Goal: Check status: Check status

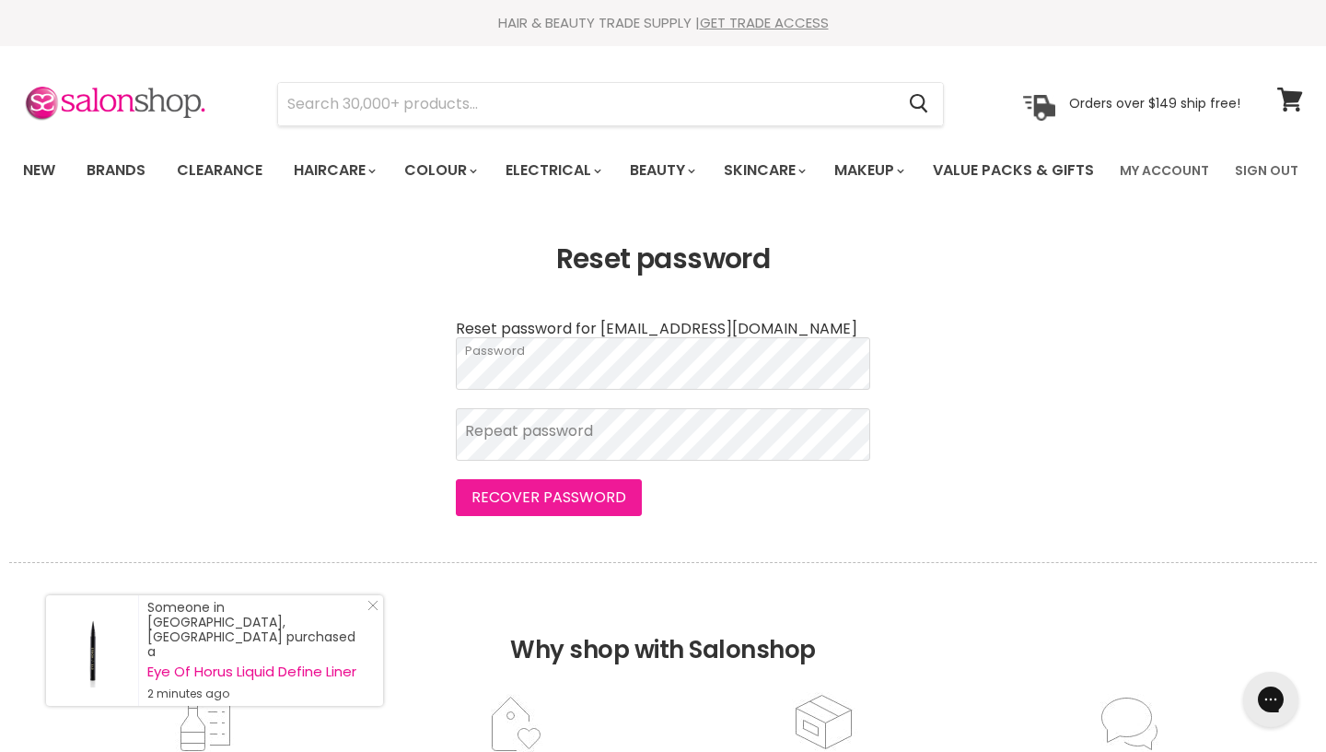
click at [522, 516] on button "Recover password" at bounding box center [549, 497] width 186 height 37
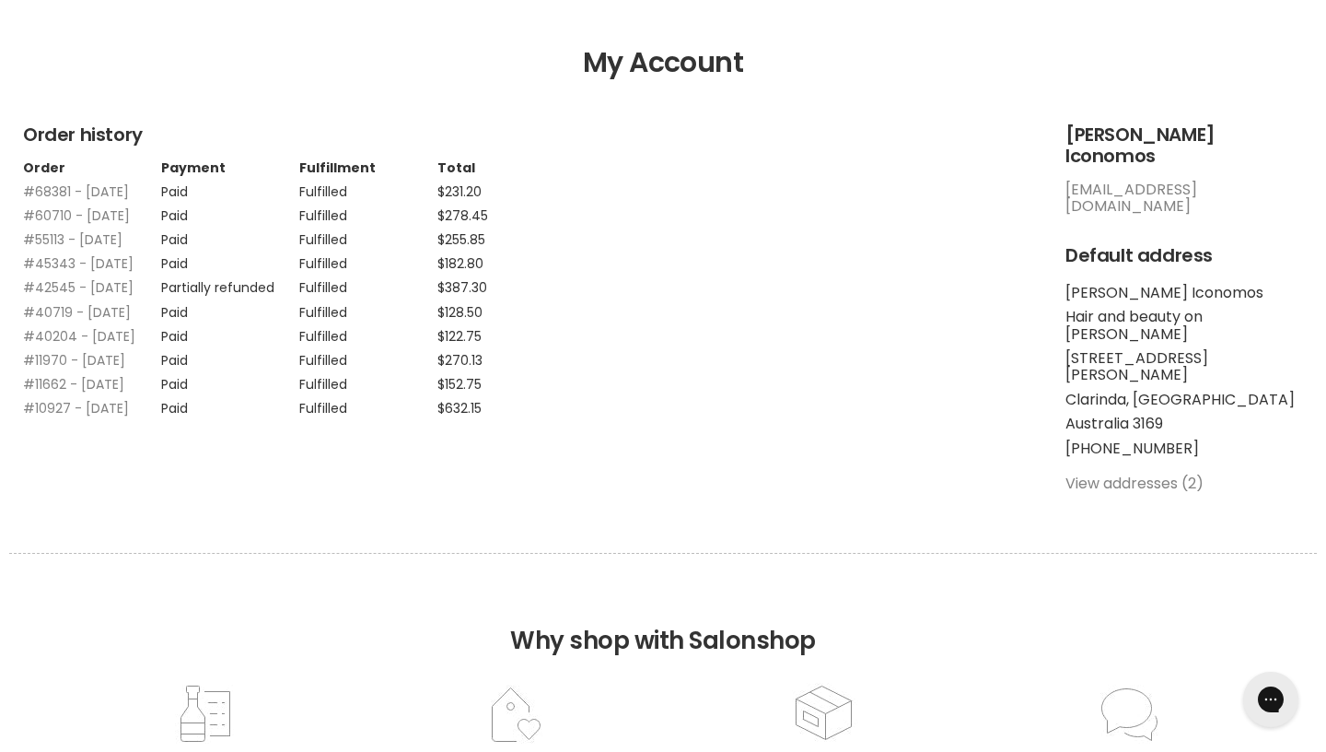
scroll to position [197, 0]
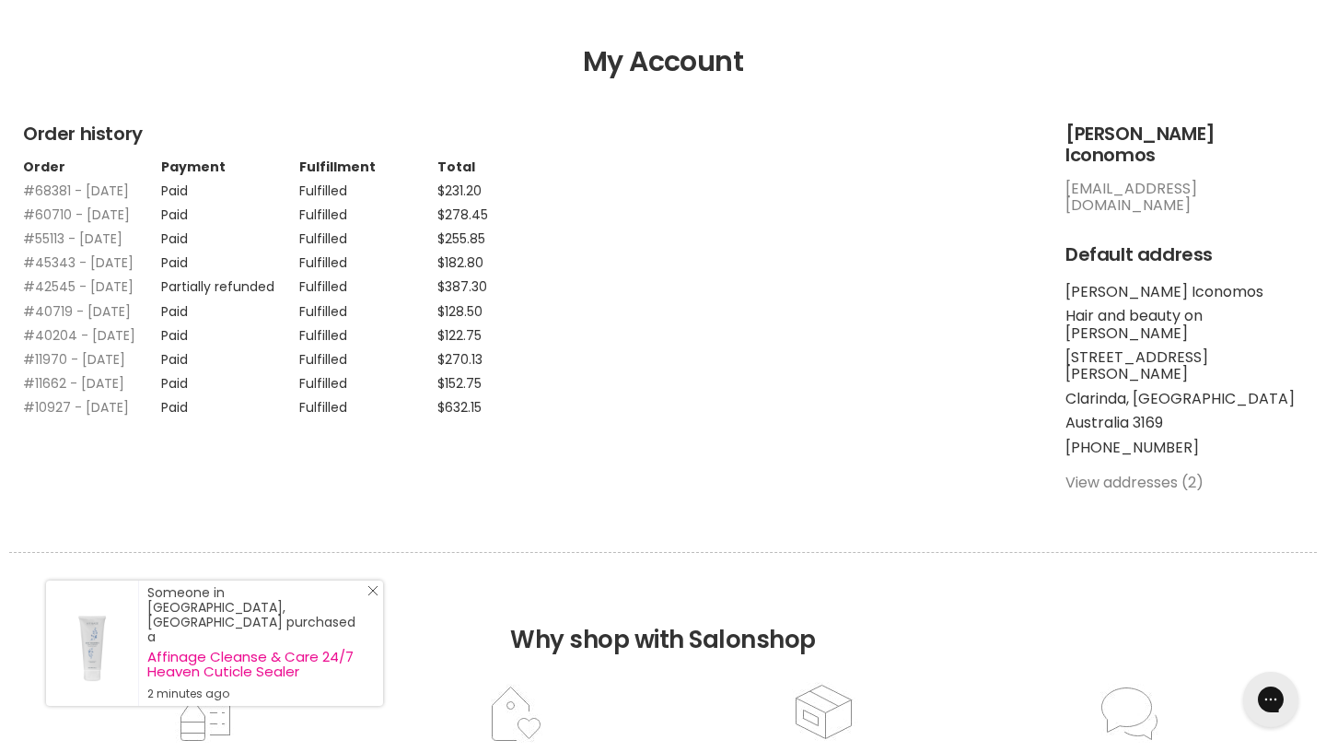
click at [378, 596] on icon "Close Icon" at bounding box center [372, 590] width 11 height 11
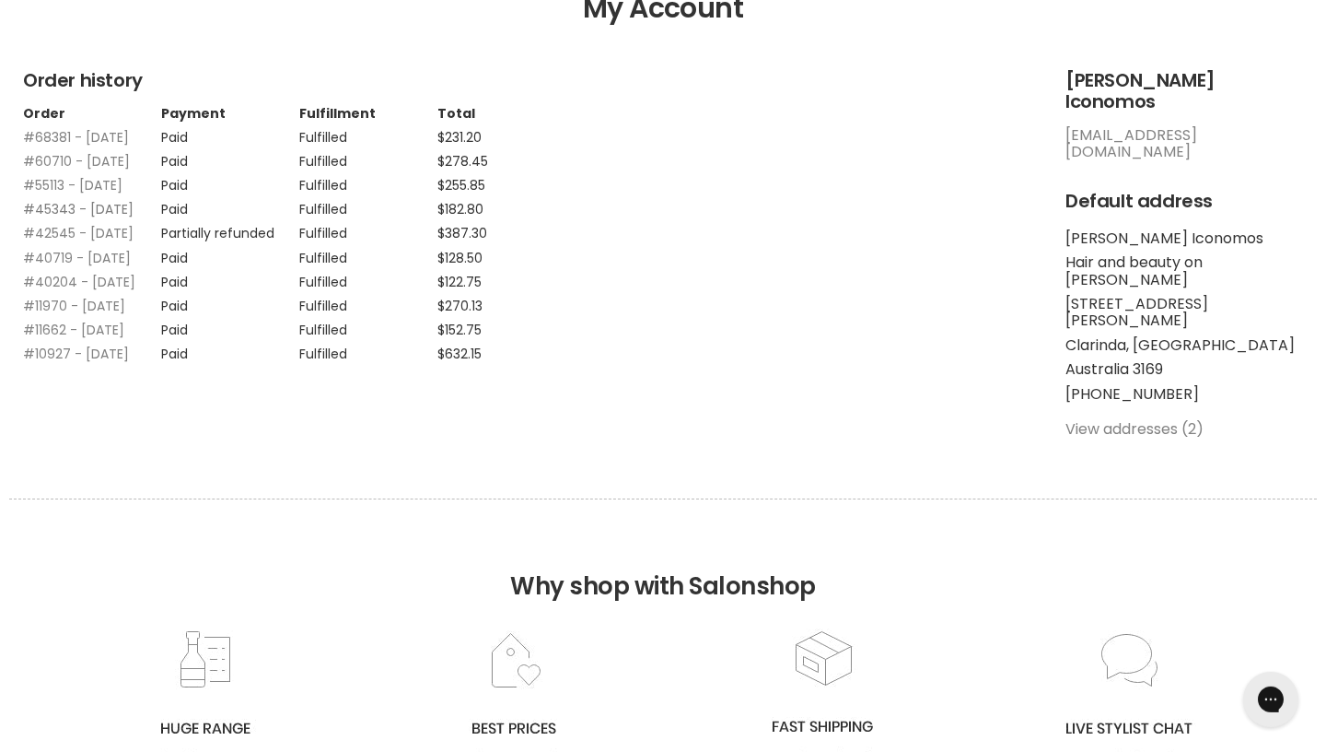
scroll to position [254, 0]
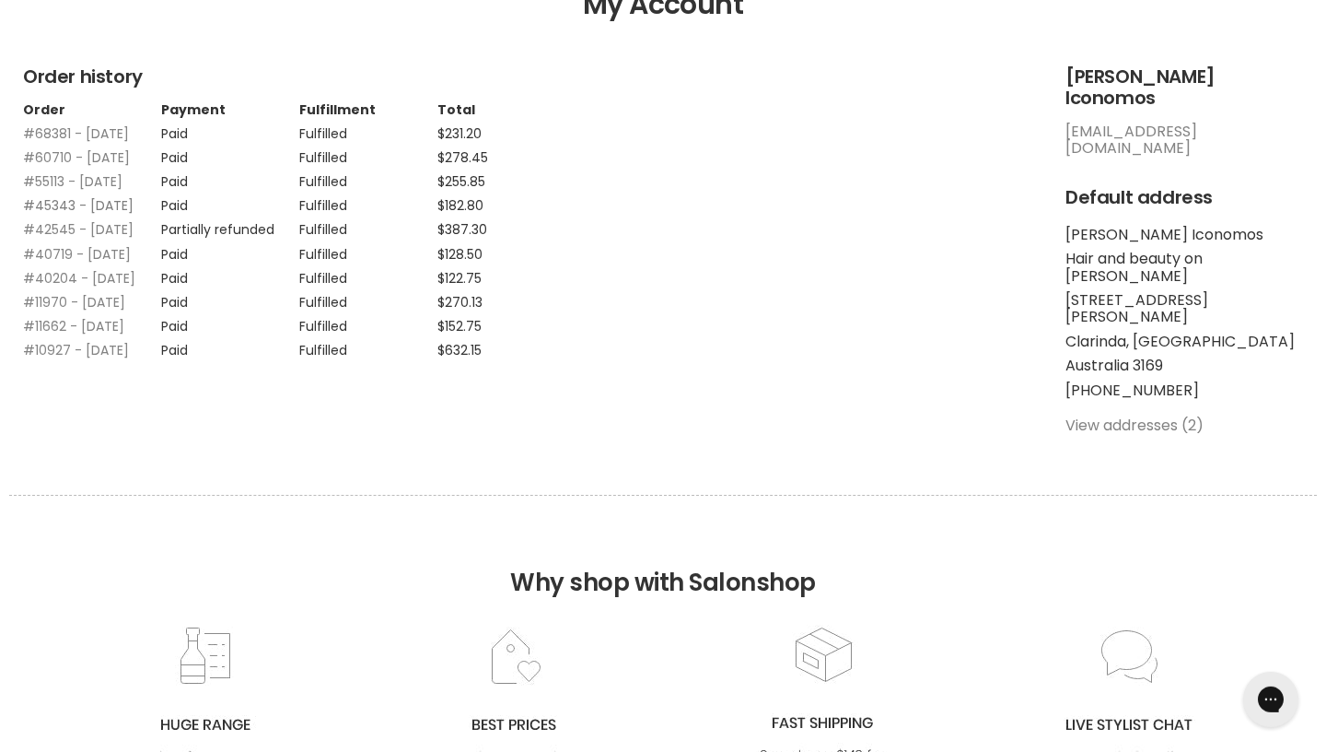
click at [84, 215] on link "#45343 - [DATE]" at bounding box center [78, 205] width 111 height 18
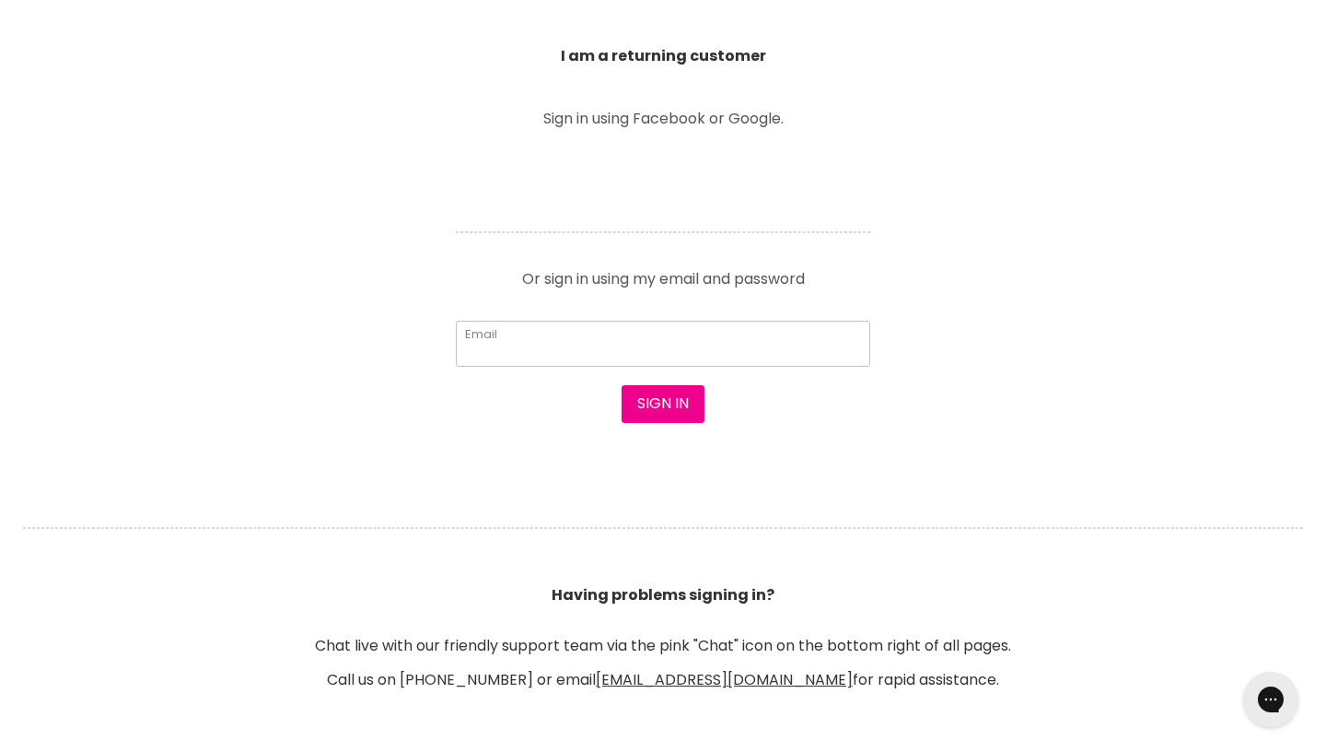
click at [562, 353] on input "Email" at bounding box center [663, 344] width 414 height 46
type input "M"
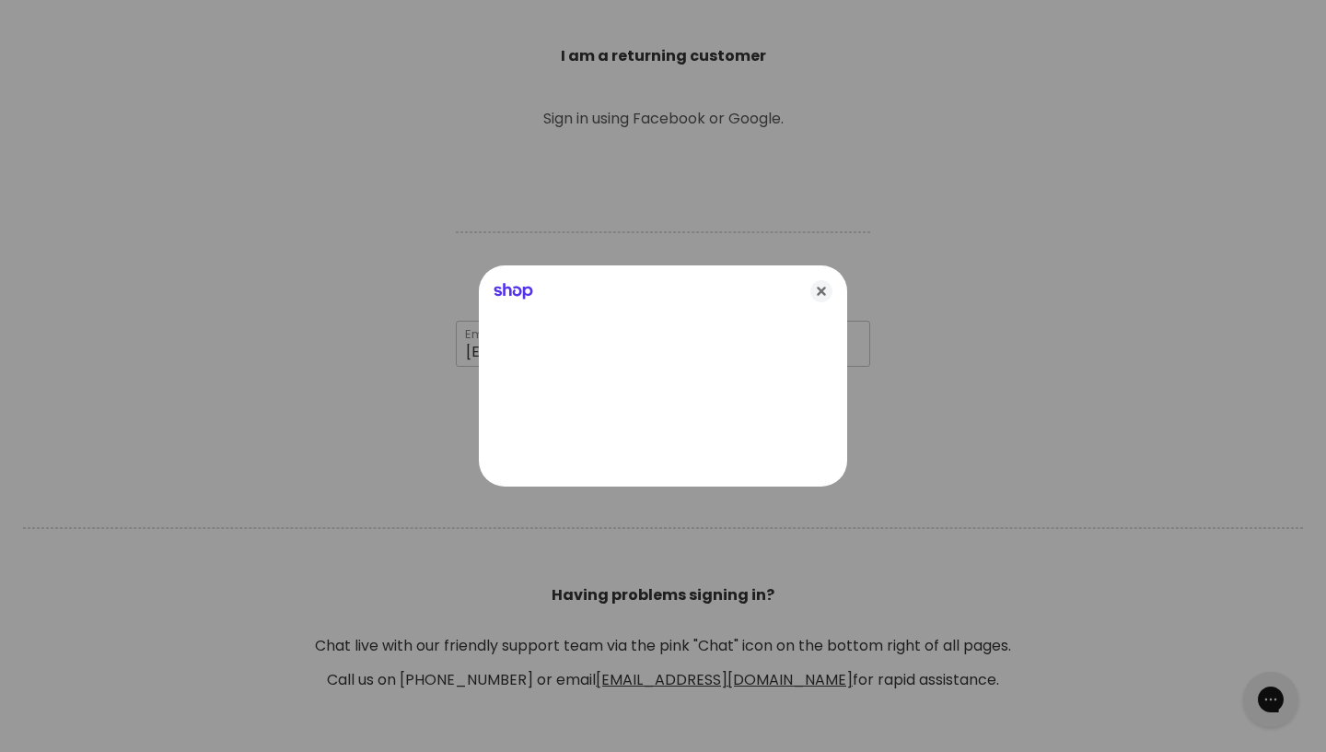
type input "[EMAIL_ADDRESS][DOMAIN_NAME]"
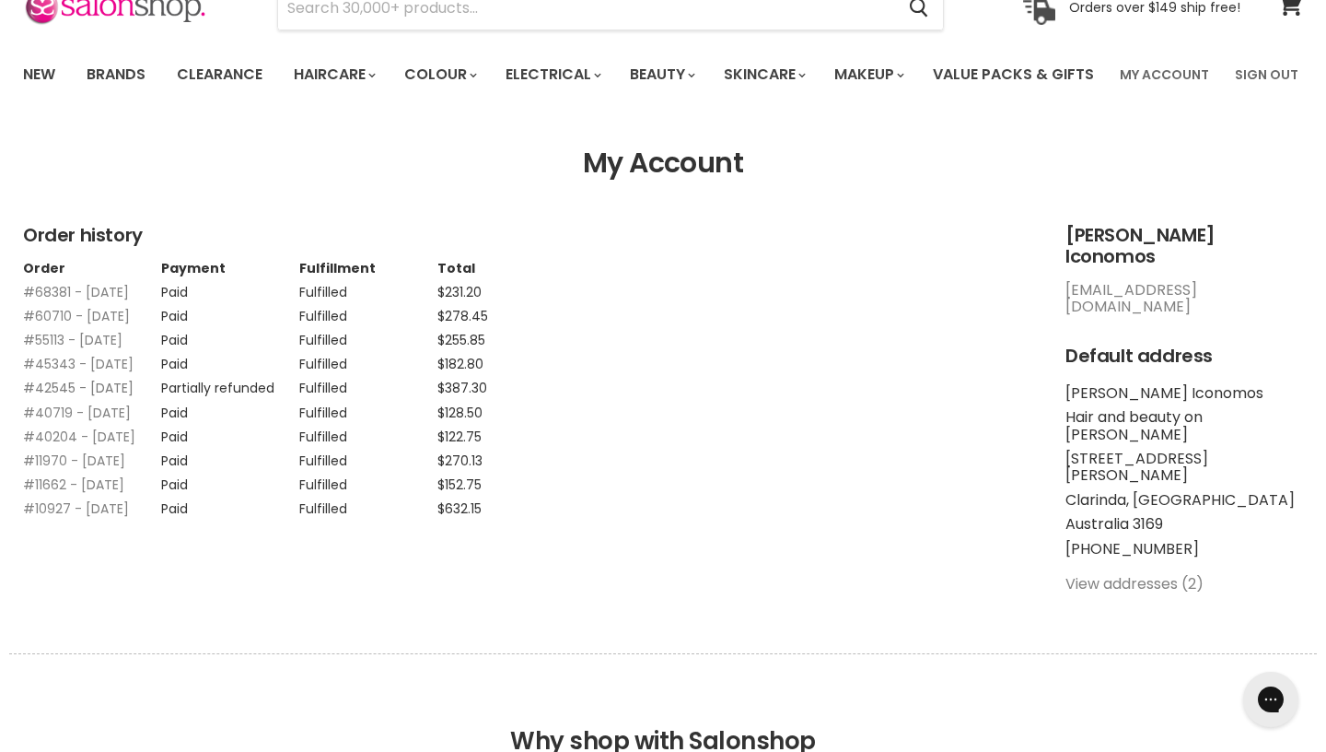
click at [120, 397] on link "#42545 - [DATE]" at bounding box center [78, 388] width 111 height 18
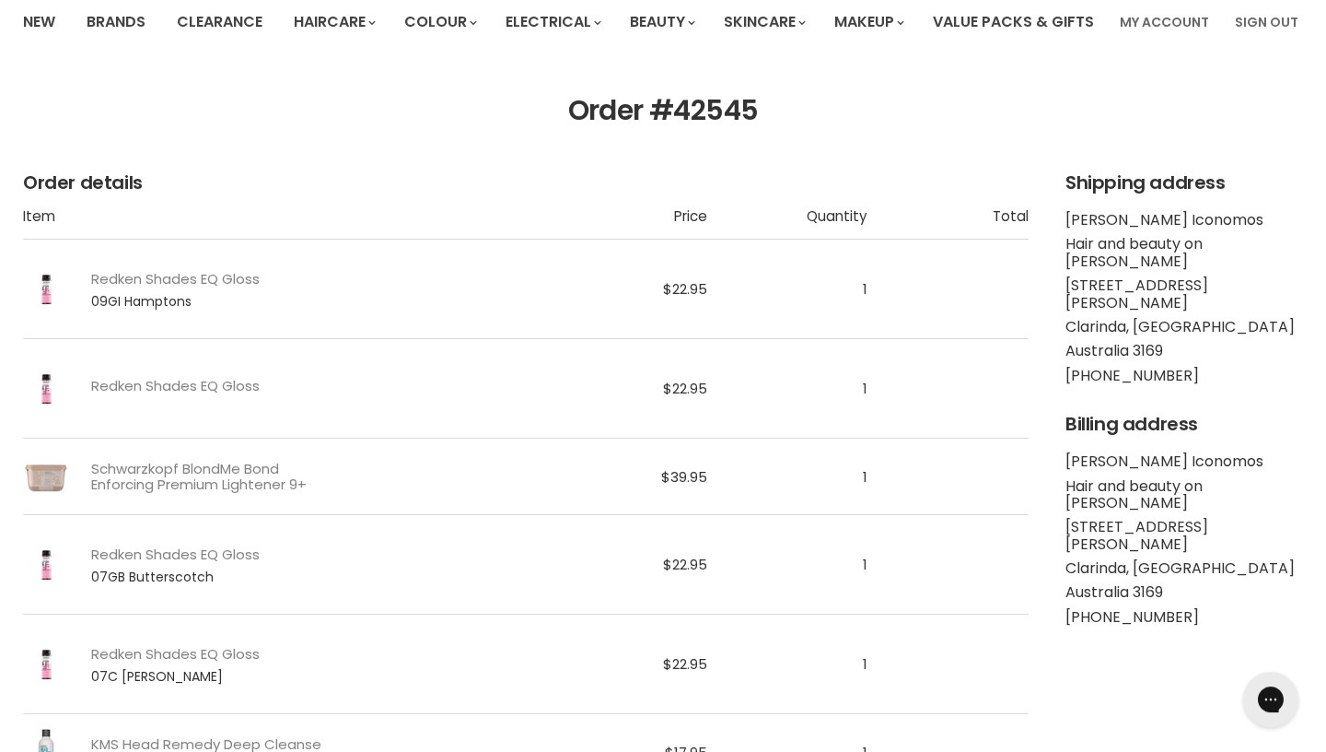
scroll to position [142, 0]
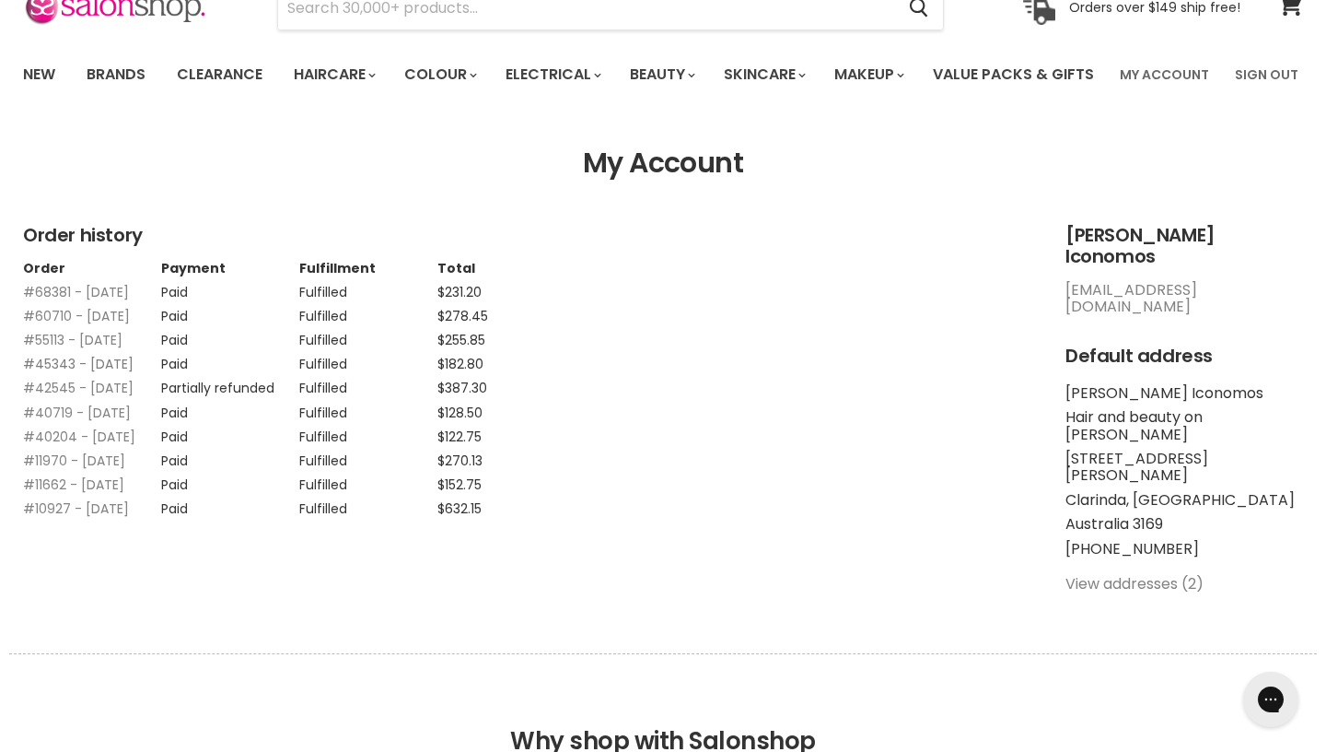
click at [69, 373] on link "#45343 - [DATE]" at bounding box center [78, 364] width 111 height 18
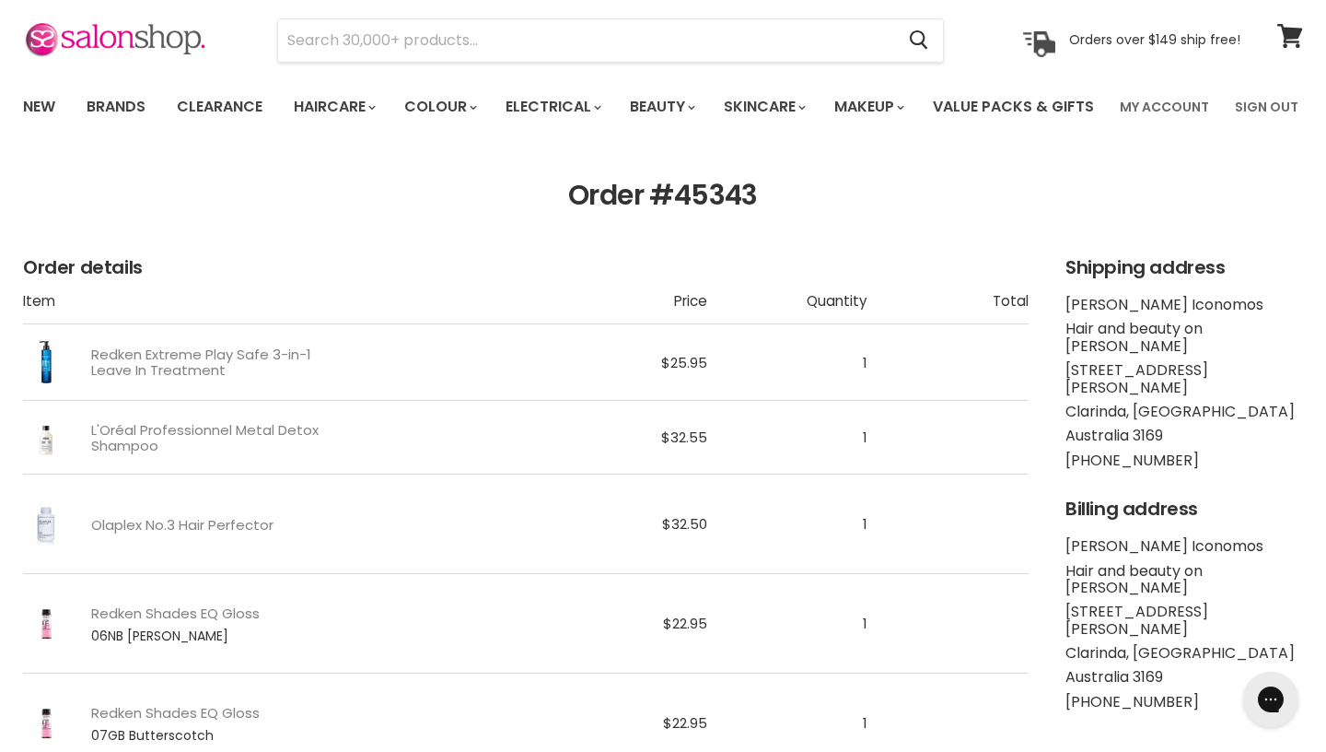
scroll to position [80, 0]
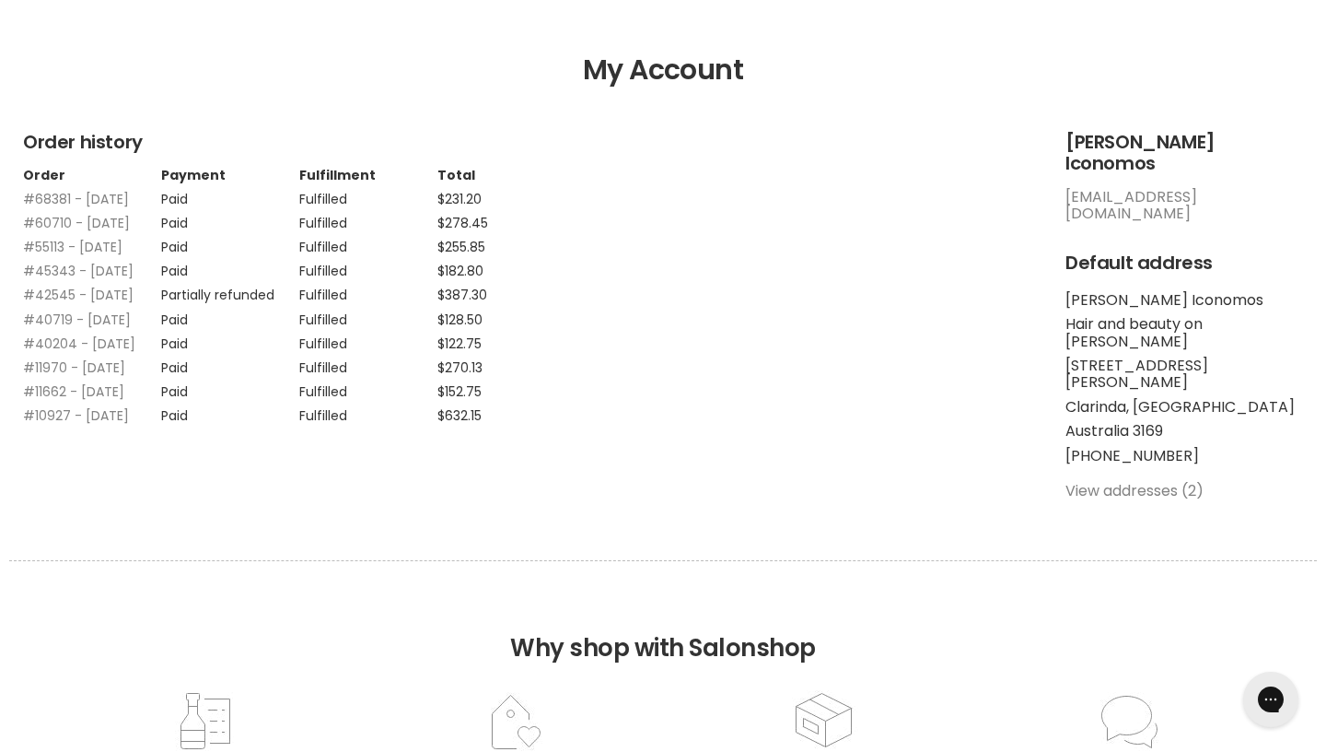
scroll to position [190, 0]
click at [74, 207] on link "#68381 - [DATE]" at bounding box center [76, 198] width 106 height 18
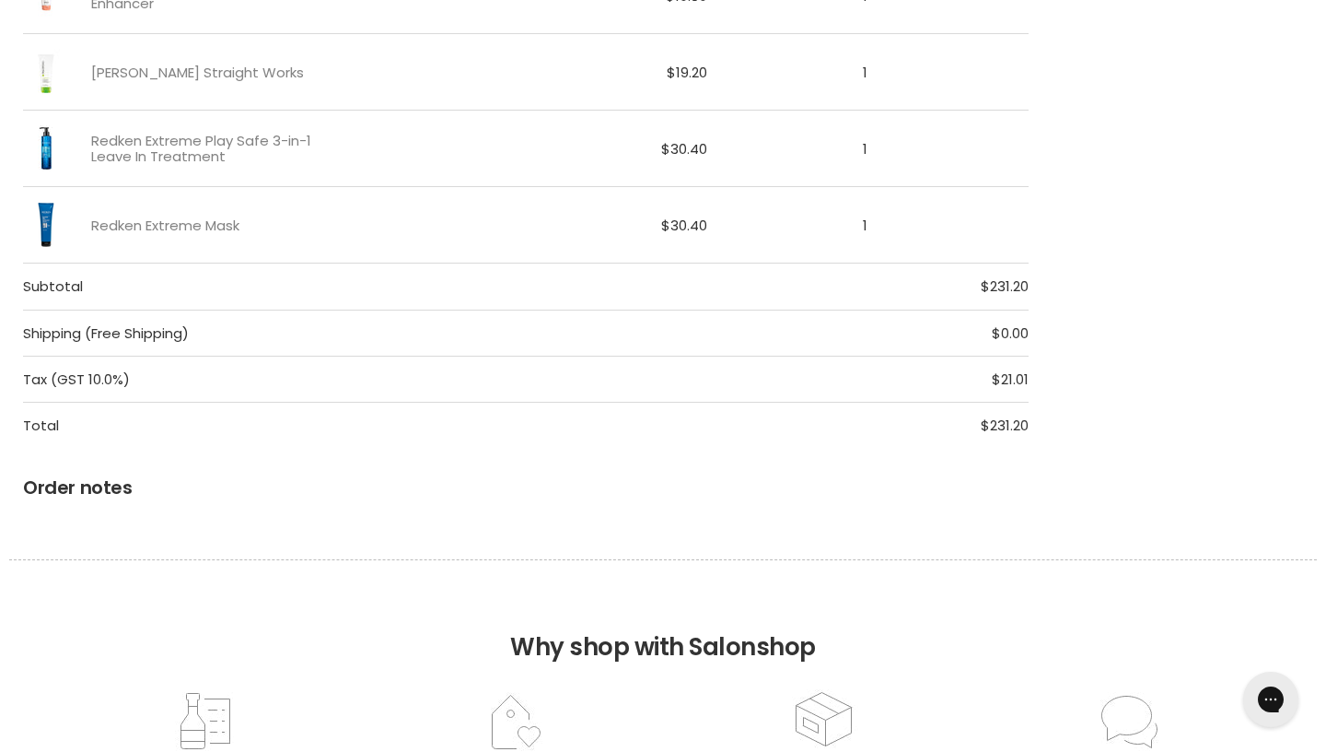
scroll to position [781, 0]
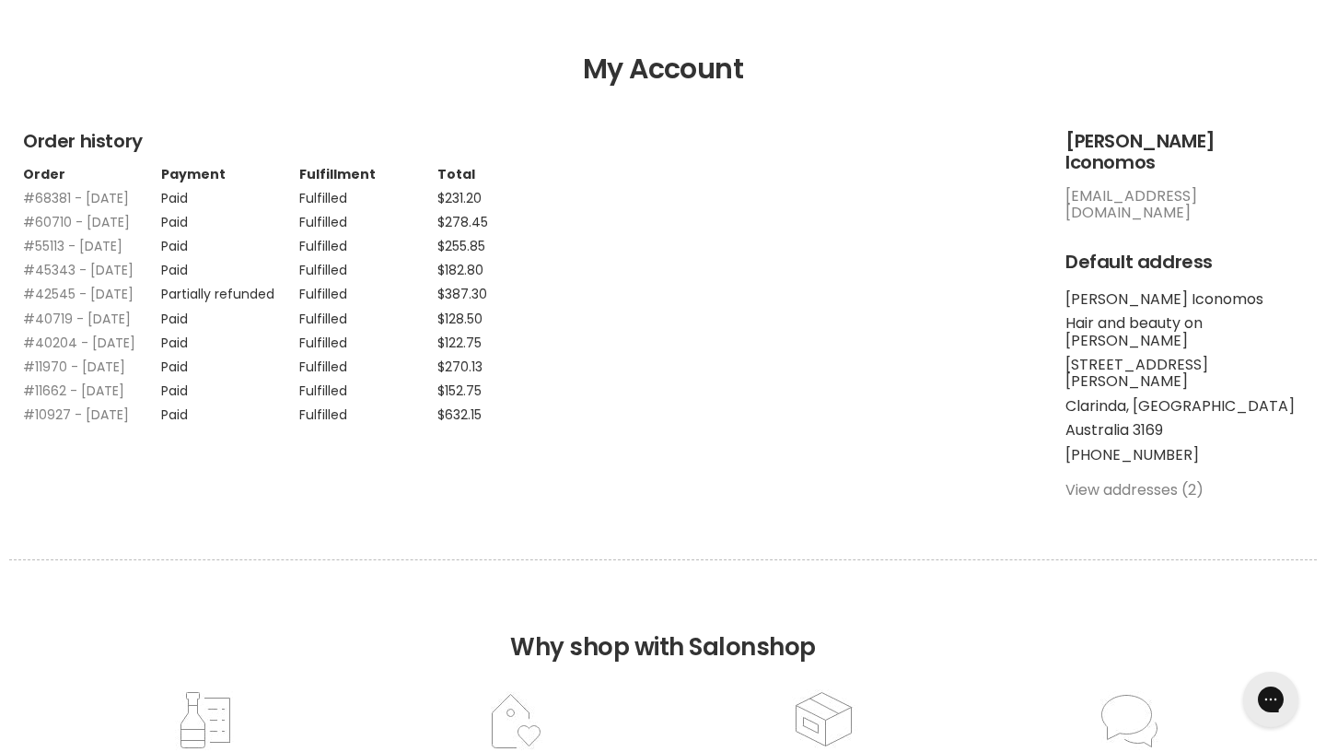
scroll to position [188, 0]
click at [69, 209] on link "#68381 - 18 Jul, 2024" at bounding box center [76, 200] width 106 height 18
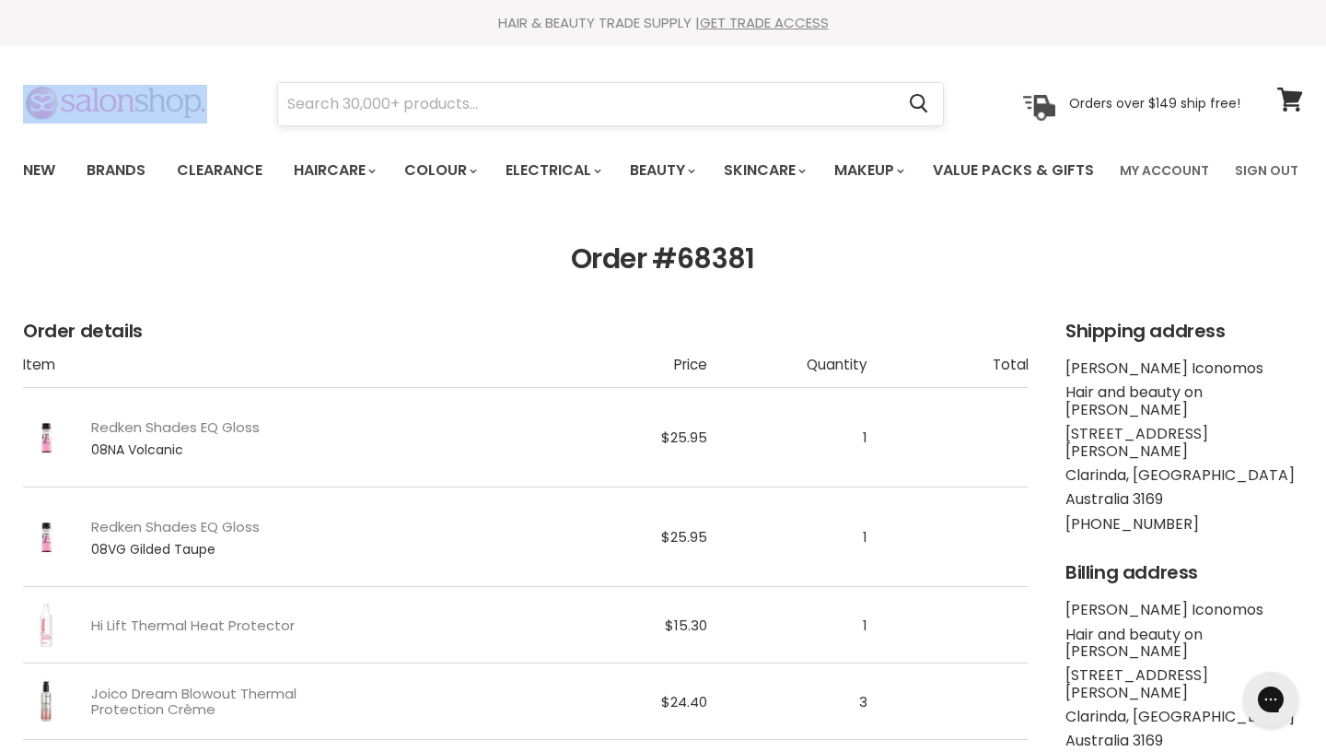
drag, startPoint x: 10, startPoint y: 62, endPoint x: 368, endPoint y: 122, distance: 363.4
click at [368, 122] on section "Menu Cancel" at bounding box center [663, 95] width 1326 height 98
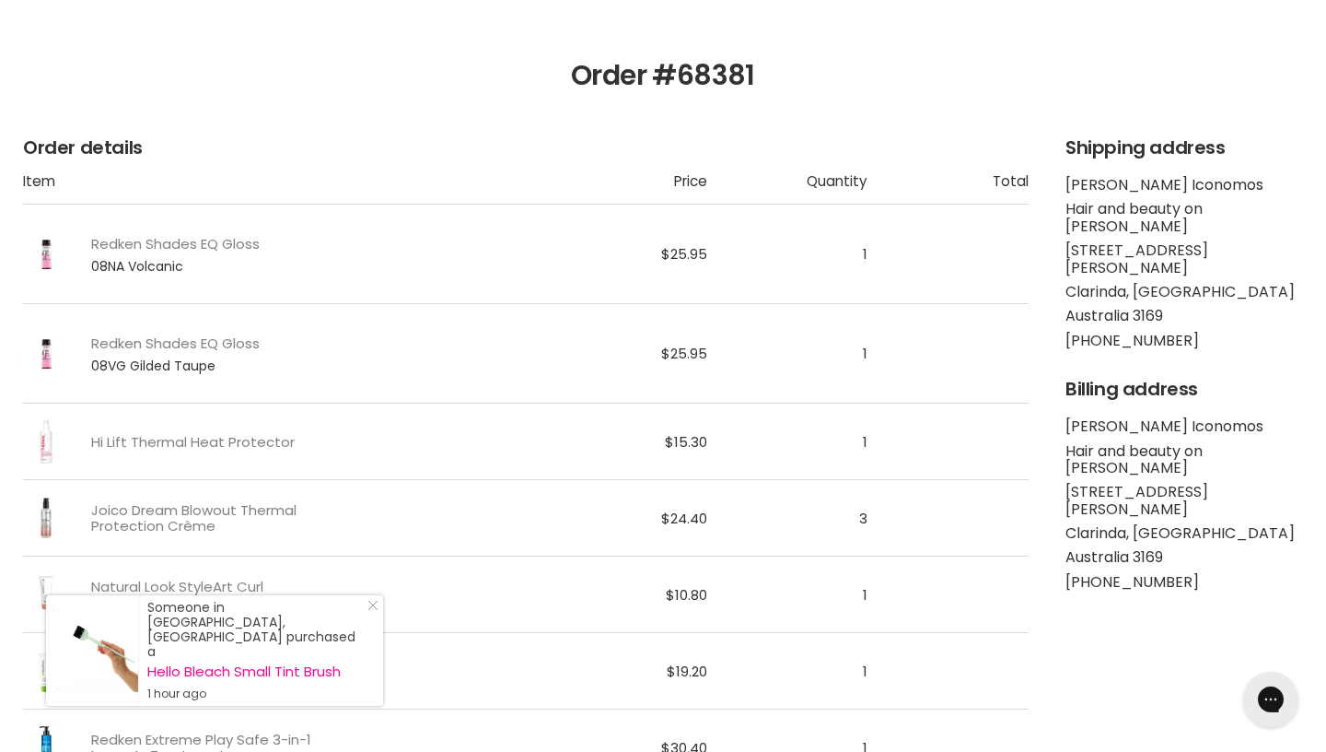
scroll to position [186, 0]
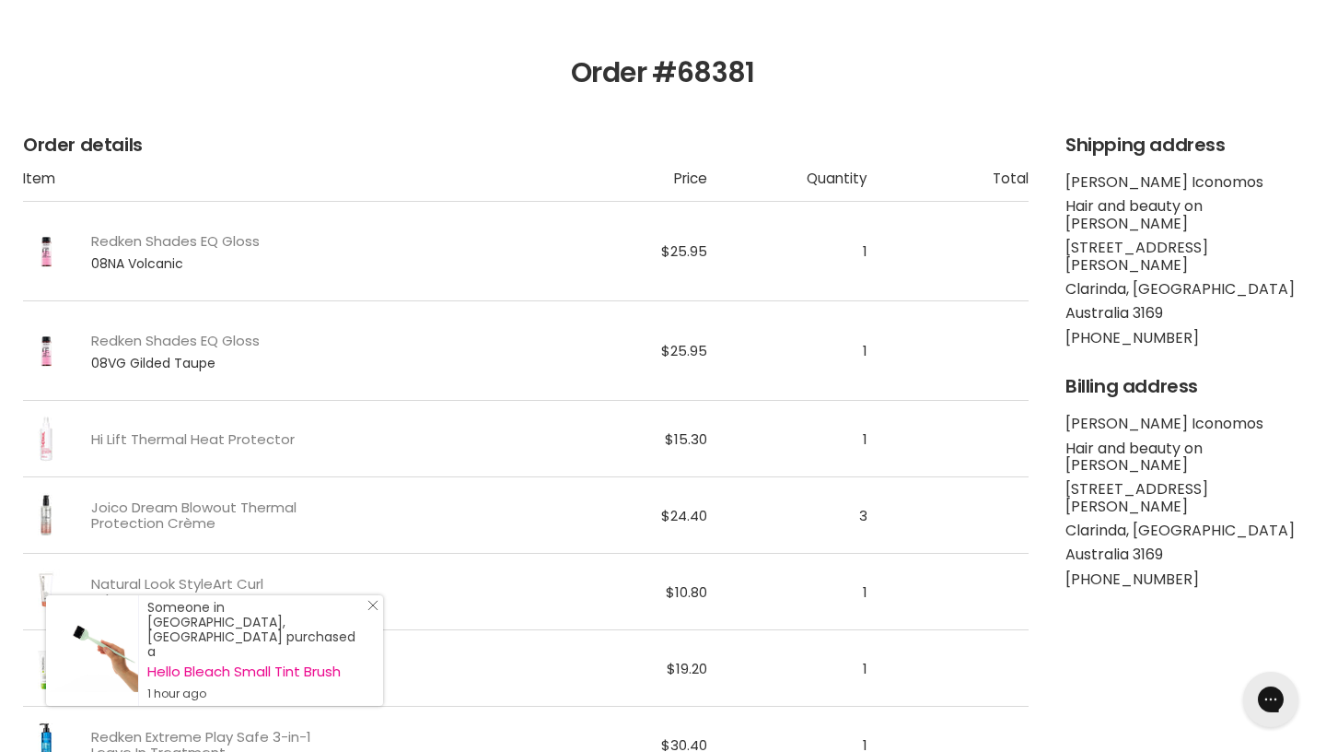
click at [374, 611] on icon "Close Icon" at bounding box center [372, 605] width 11 height 11
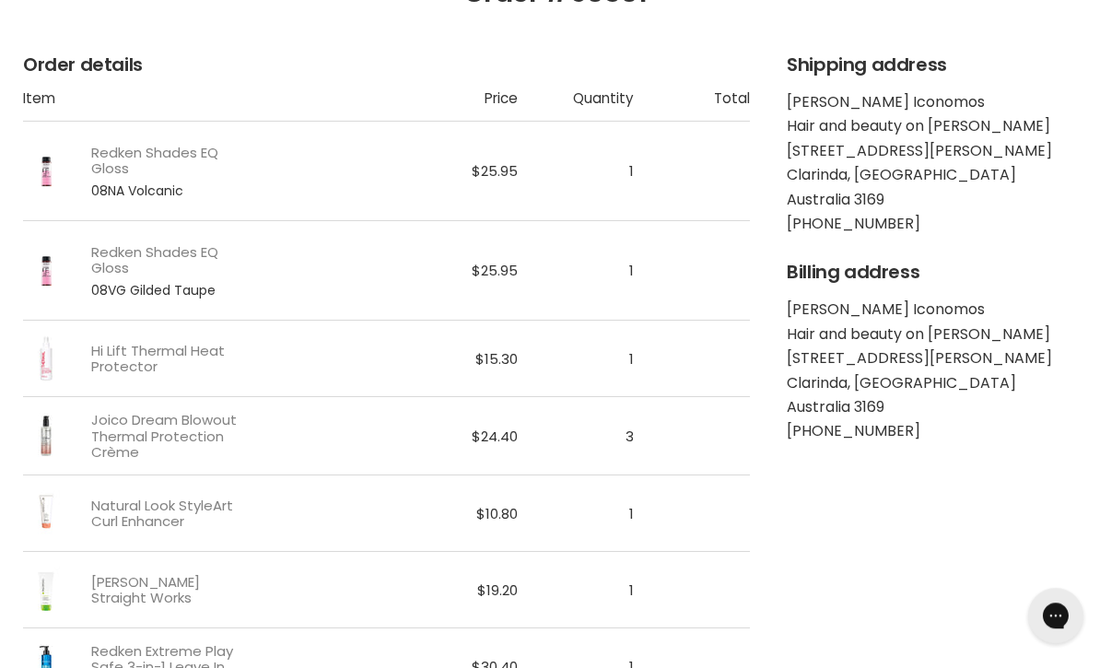
scroll to position [320, 0]
click at [807, 571] on article "Order details Item Price Quantity Total Redken Shades EQ Gloss 08NA Volcanic $2…" at bounding box center [555, 543] width 1111 height 978
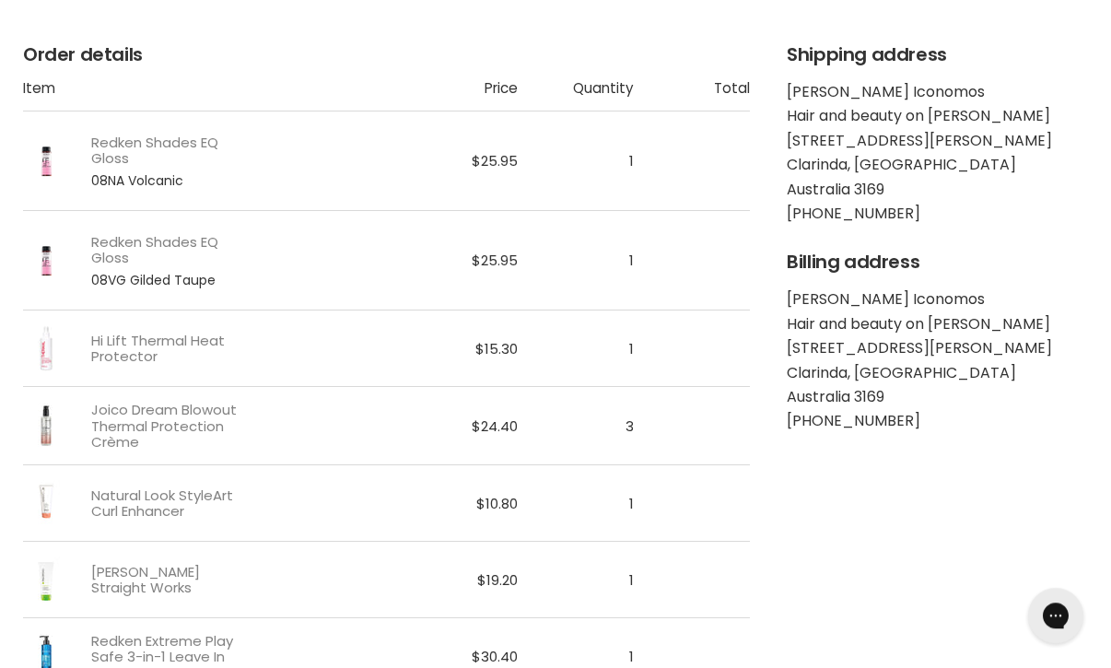
scroll to position [343, 0]
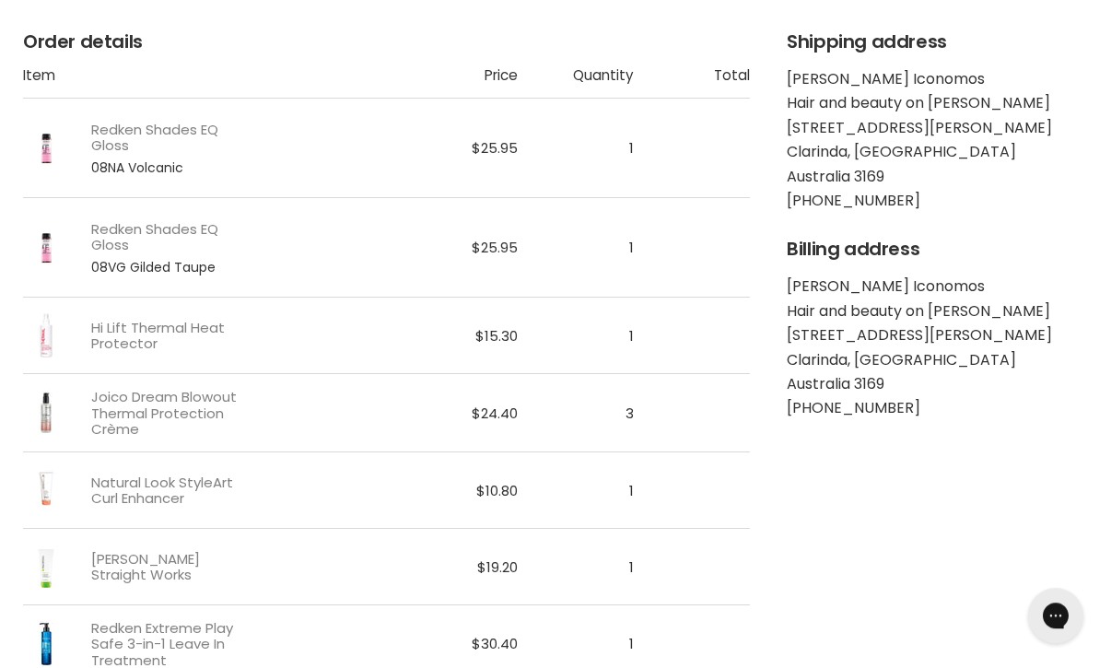
click at [1020, 189] on ul "Georgina Iconomos Hair and beauty on Viney 11 Viney Street Clarinda, VIC Austra…" at bounding box center [937, 140] width 301 height 138
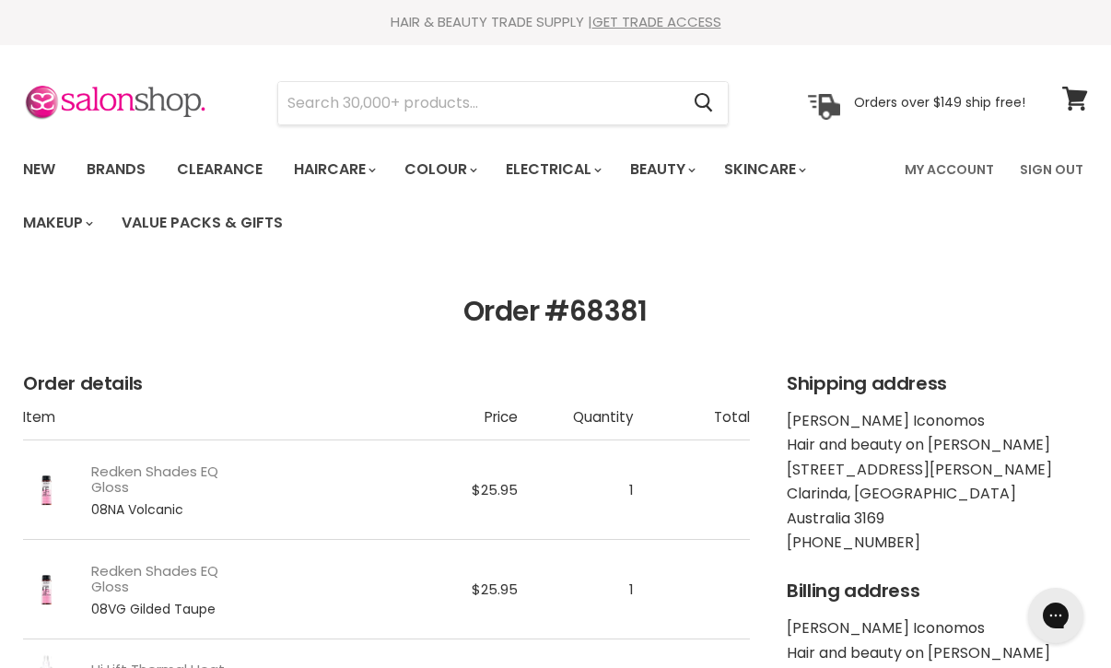
scroll to position [0, 0]
click at [1012, 36] on div "HAIR & BEAUTY TRADE SUPPLY | GET TRADE ACCESS HAIR & BEAUTY TRADE SUPPLY | GET …" at bounding box center [555, 23] width 1111 height 46
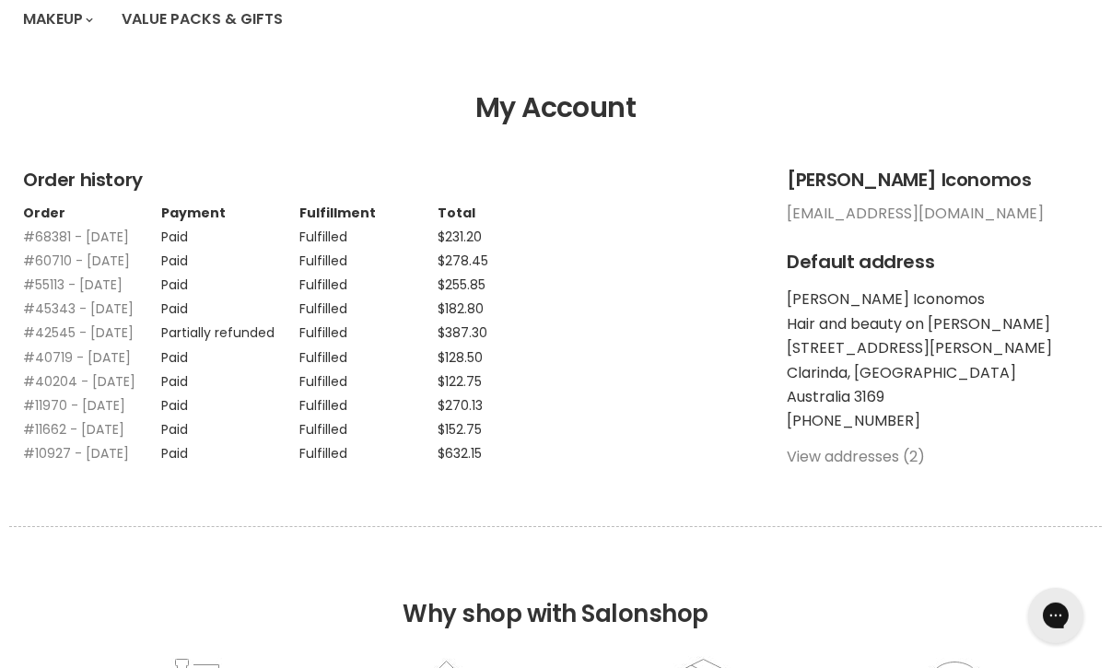
scroll to position [208, 0]
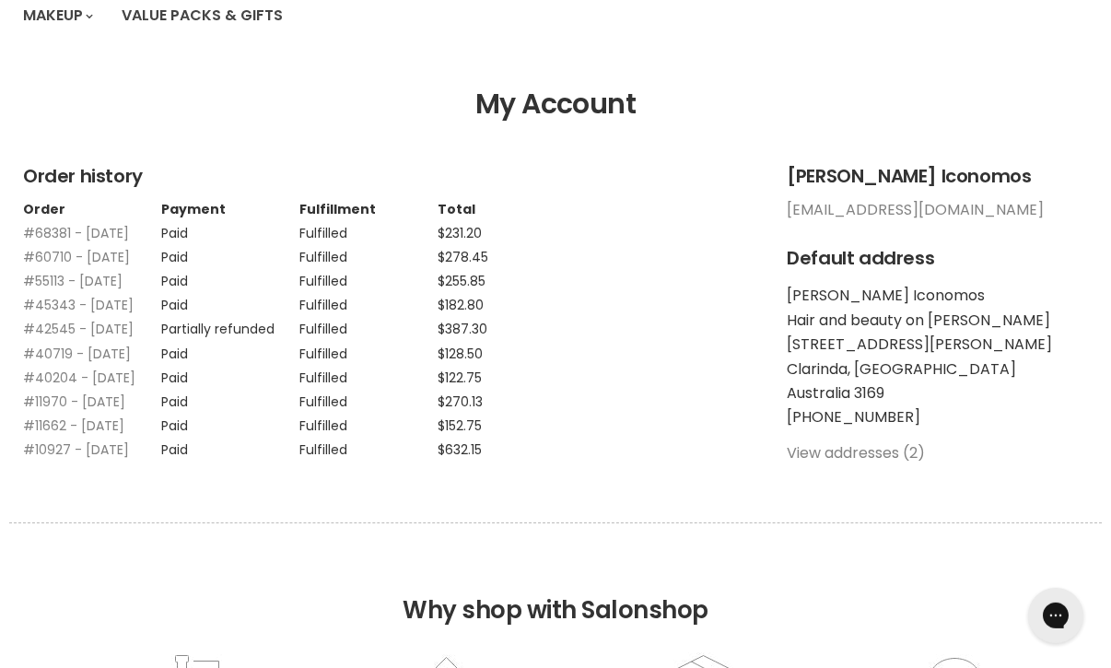
click at [83, 240] on td "#68381 - [DATE]" at bounding box center [92, 228] width 138 height 24
click at [76, 231] on link "#68381 - [DATE]" at bounding box center [76, 233] width 106 height 18
click at [72, 266] on link "#60710 - [DATE]" at bounding box center [76, 257] width 107 height 18
click at [106, 290] on link "#55113 - [DATE]" at bounding box center [72, 281] width 99 height 18
click at [120, 314] on link "#45343 - [DATE]" at bounding box center [78, 305] width 111 height 18
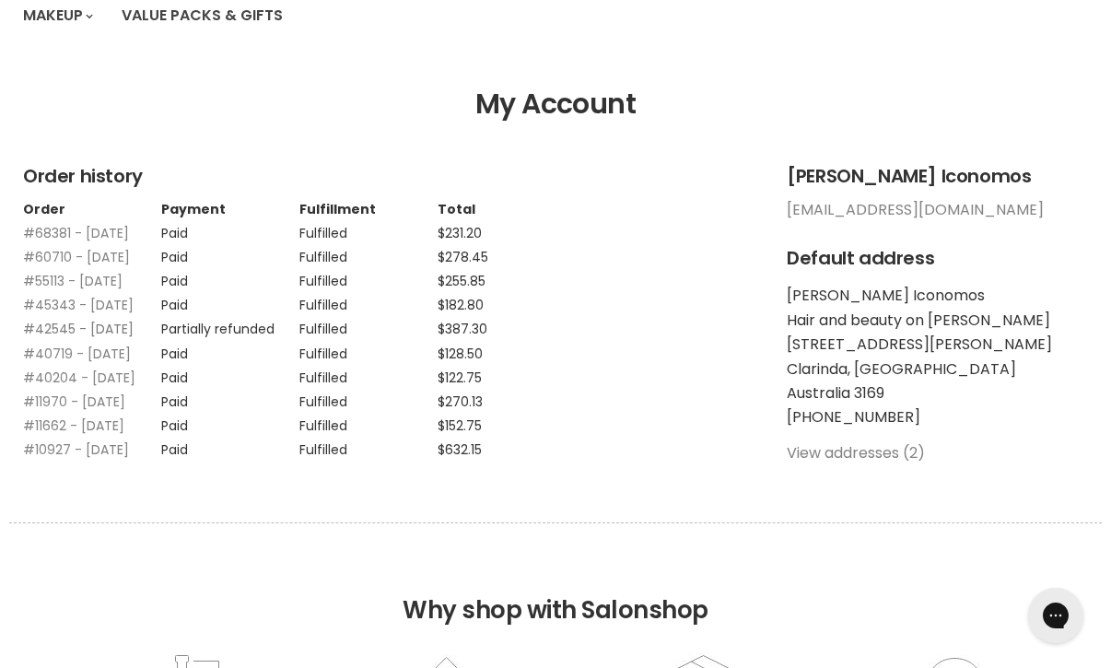
click at [115, 338] on link "#42545 - [DATE]" at bounding box center [78, 329] width 111 height 18
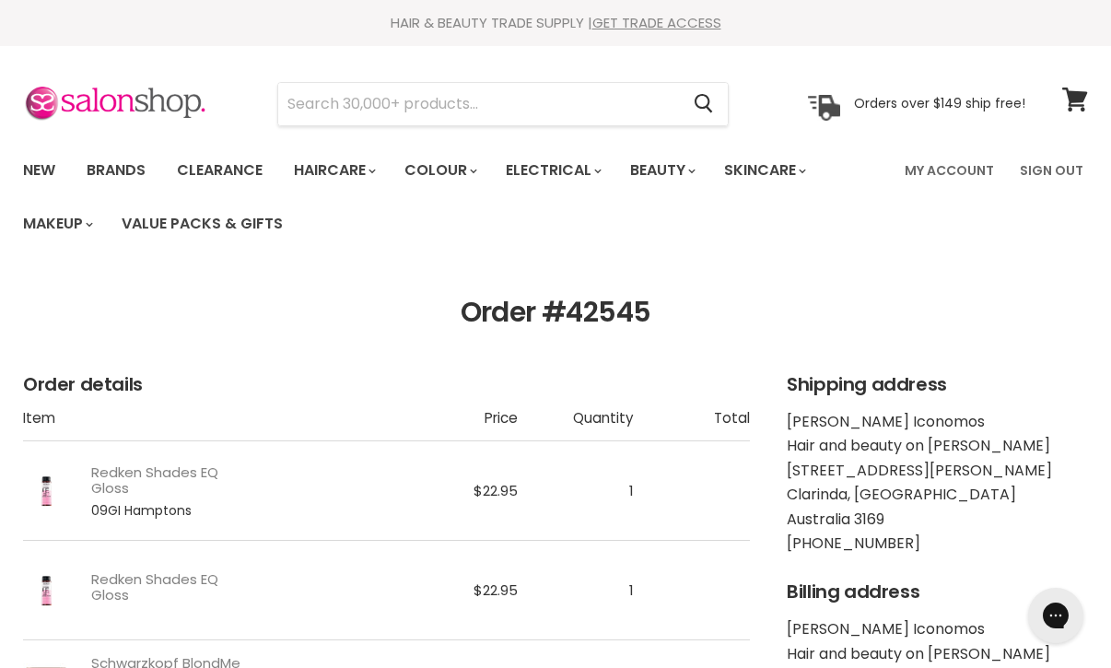
scroll to position [1, 0]
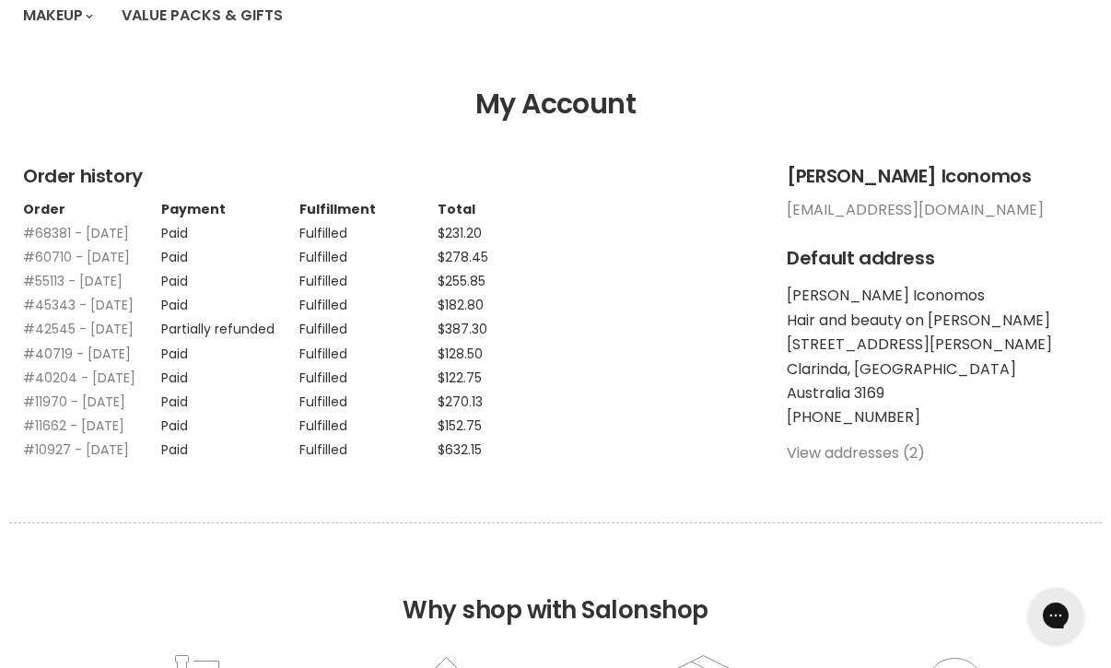
click at [107, 363] on link "#40719 - 18 Sep, 2022" at bounding box center [77, 353] width 108 height 18
click at [95, 387] on link "#40204 - [DATE]" at bounding box center [79, 377] width 112 height 18
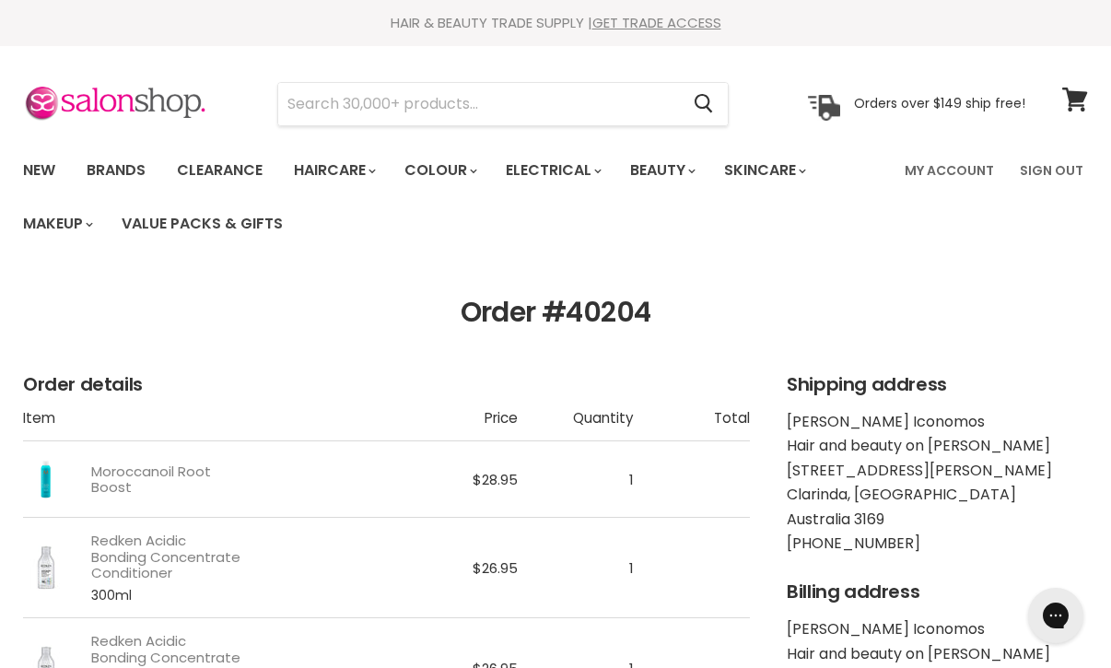
click at [1041, 50] on section "Menu Cancel" at bounding box center [555, 95] width 1111 height 98
click at [665, 344] on section "Order #40204 Order details Item Price Quantity Total Moroccanoil Root Boost $28…" at bounding box center [555, 680] width 1111 height 766
click at [1049, 40] on div "HAIR & BEAUTY TRADE SUPPLY | GET TRADE ACCESS HAIR & BEAUTY TRADE SUPPLY | GET …" at bounding box center [555, 23] width 1111 height 46
click at [1058, 47] on section "Menu Cancel" at bounding box center [555, 95] width 1111 height 98
